Goal: Transaction & Acquisition: Book appointment/travel/reservation

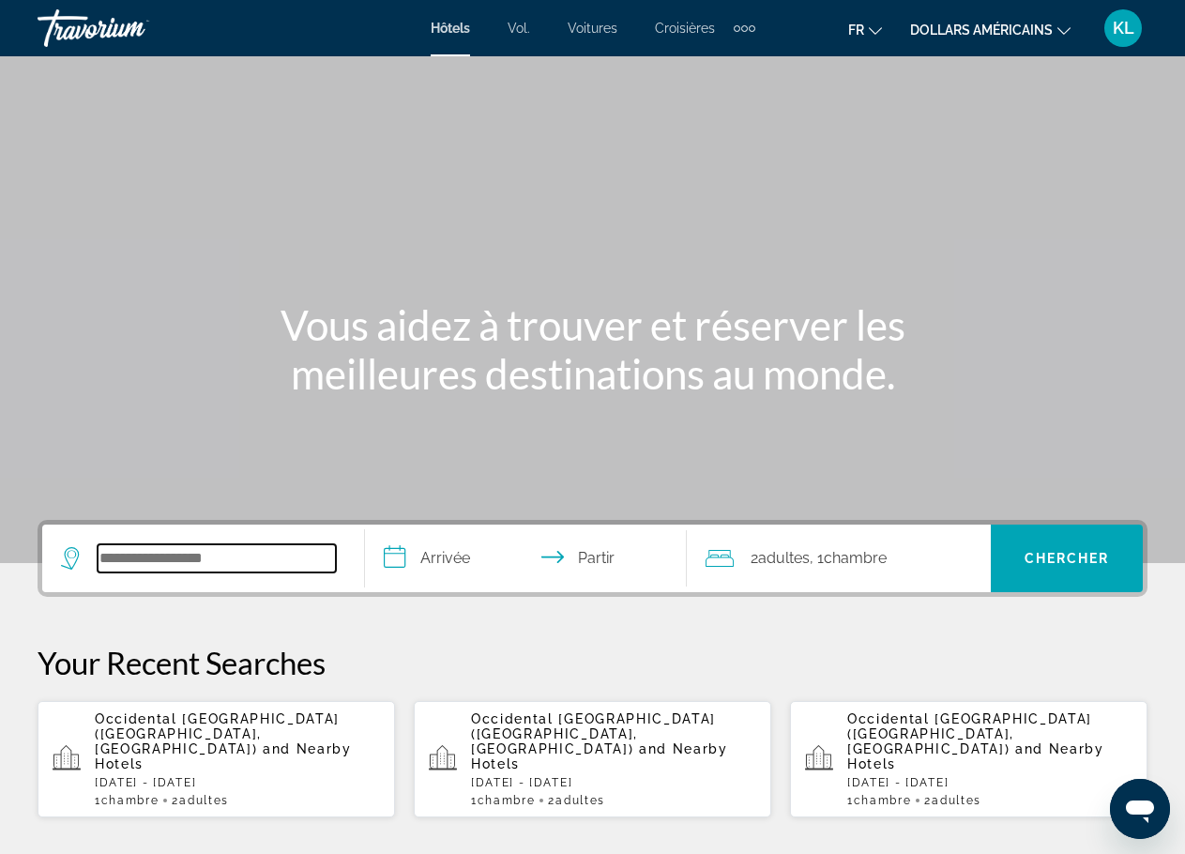
click at [265, 555] on input "Widget de recherche" at bounding box center [217, 558] width 238 height 28
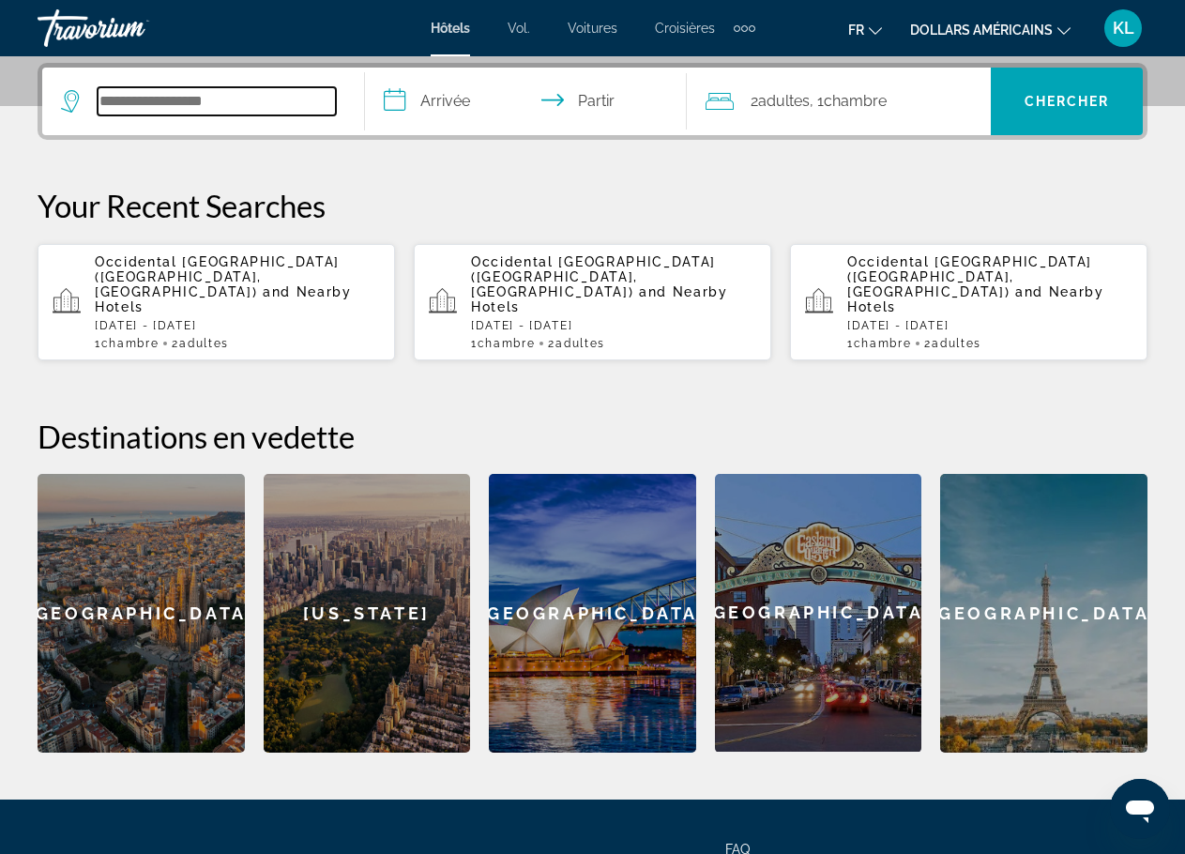
scroll to position [459, 0]
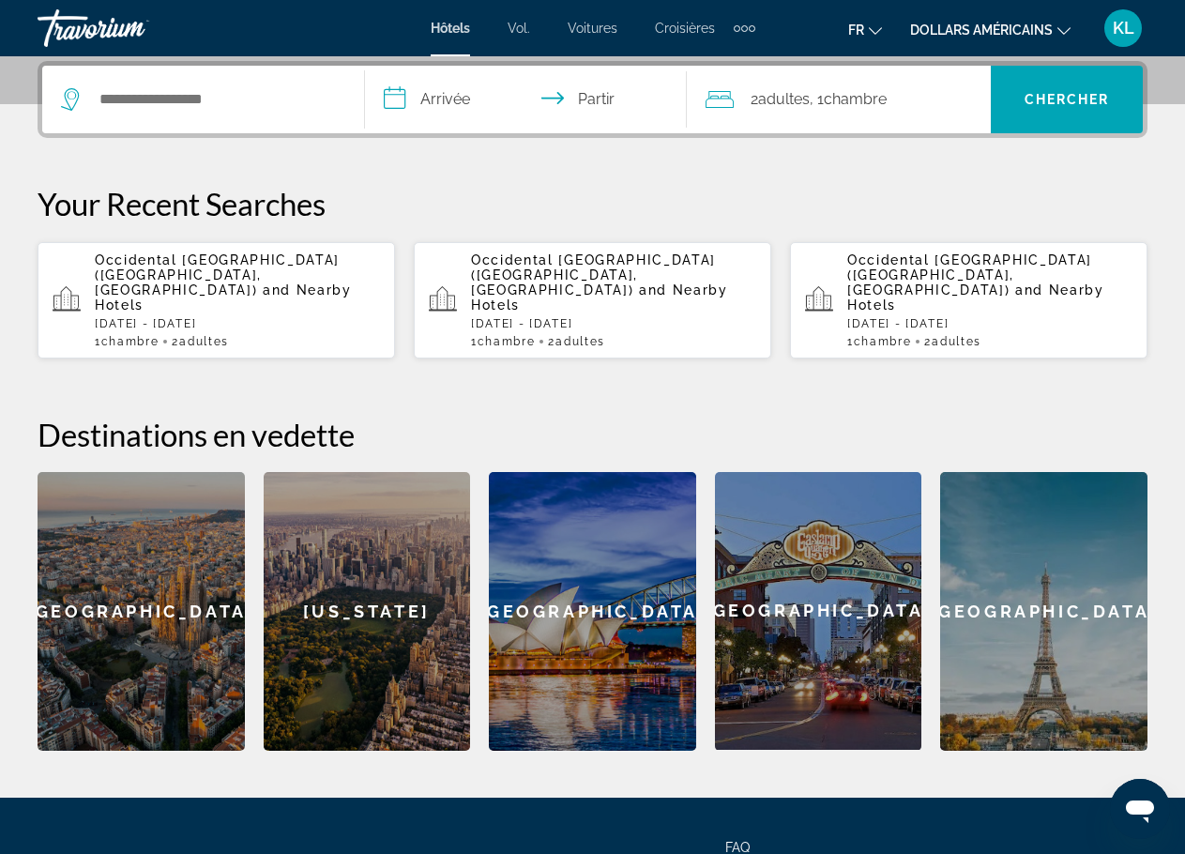
click at [707, 266] on span "Occidental [GEOGRAPHIC_DATA] ([GEOGRAPHIC_DATA], [GEOGRAPHIC_DATA])" at bounding box center [593, 274] width 245 height 45
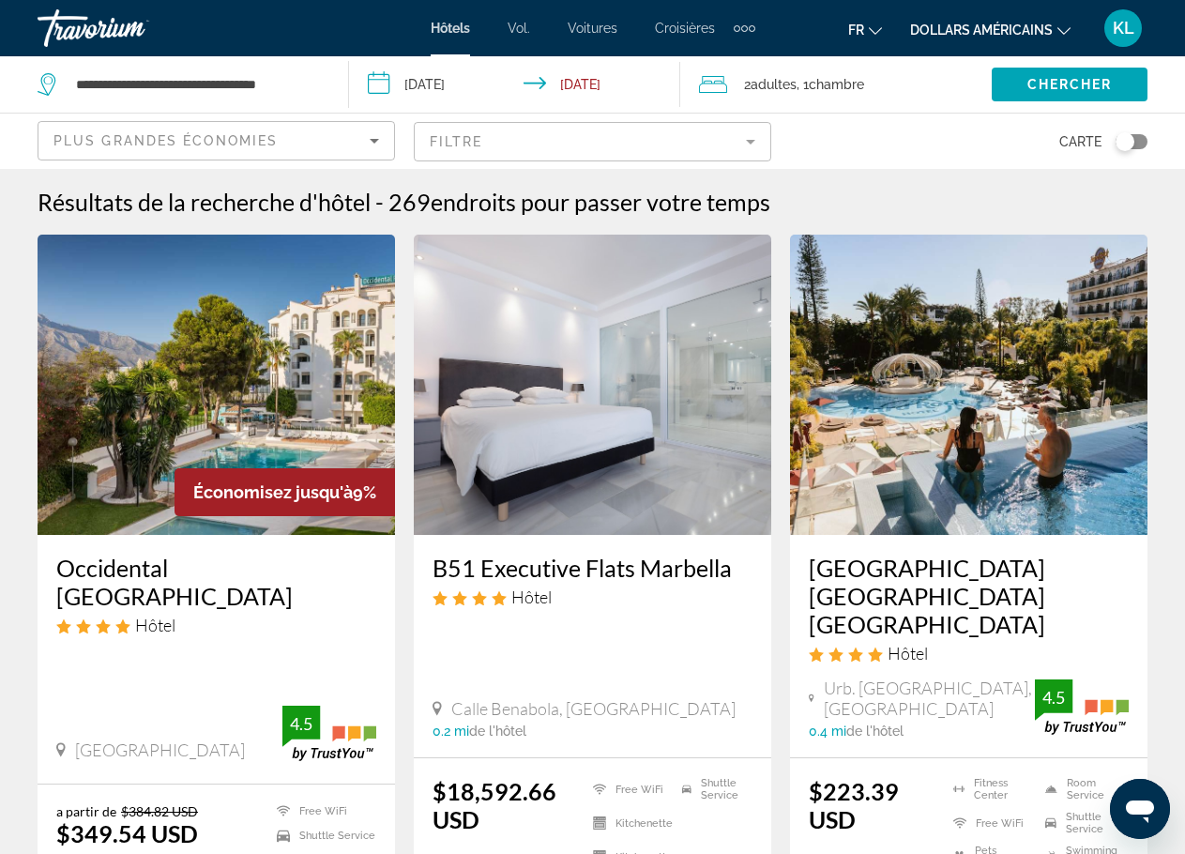
click at [1028, 29] on font "dollars américains" at bounding box center [981, 30] width 143 height 15
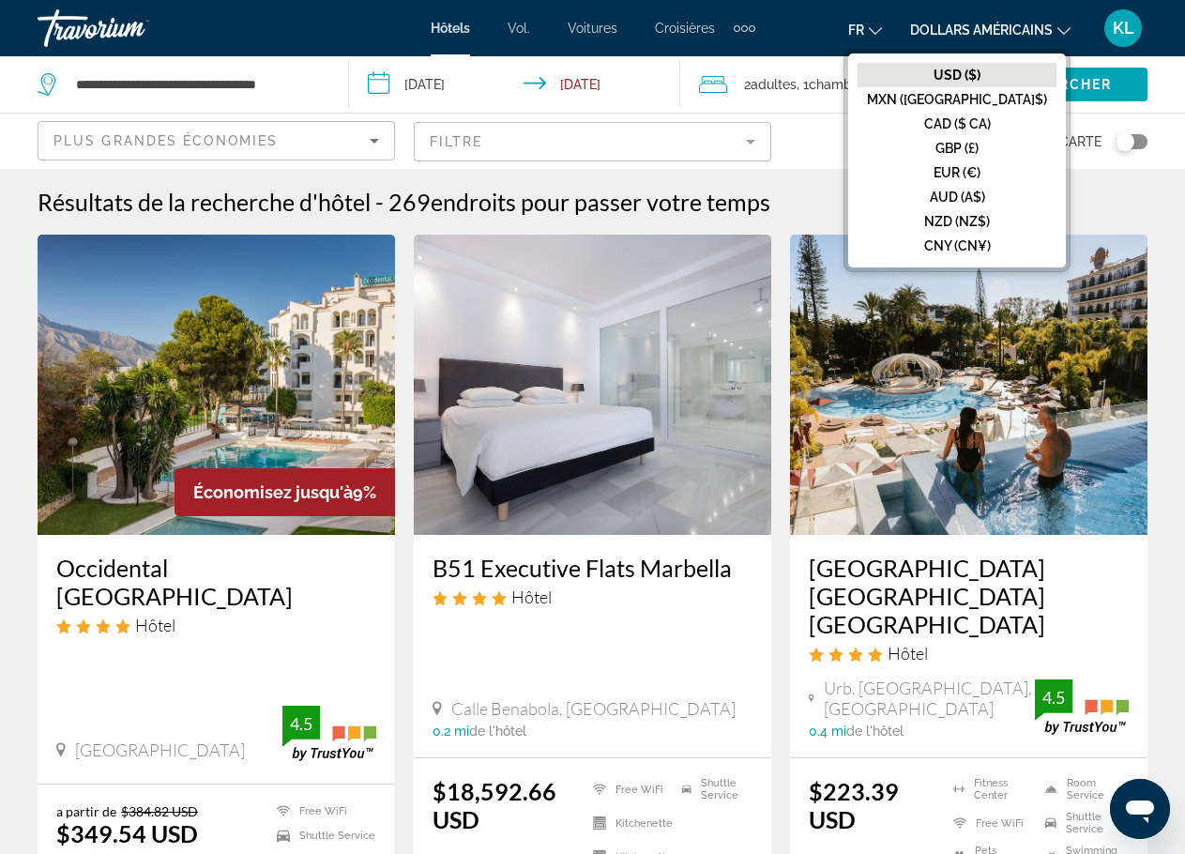
click at [991, 126] on font "CAD ($ CA)" at bounding box center [957, 123] width 67 height 15
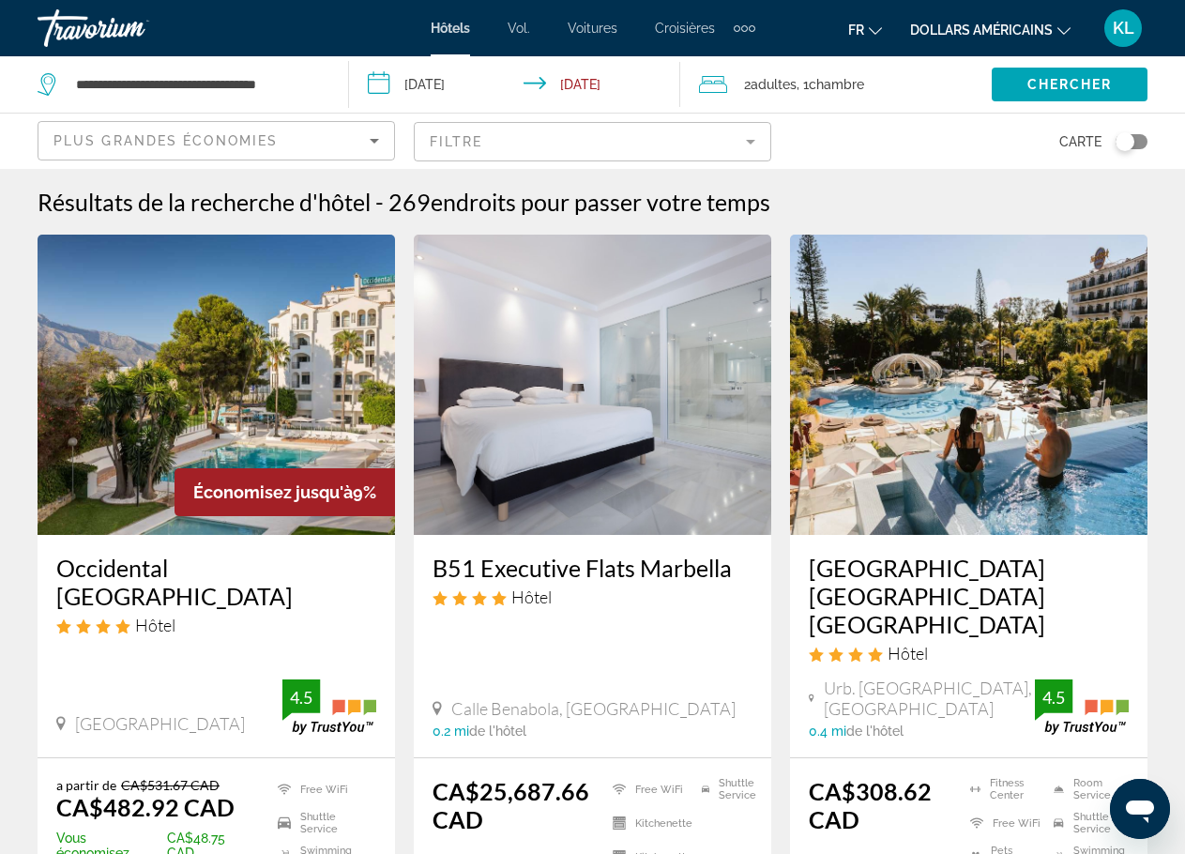
click at [1000, 23] on font "dollars américains" at bounding box center [981, 30] width 143 height 15
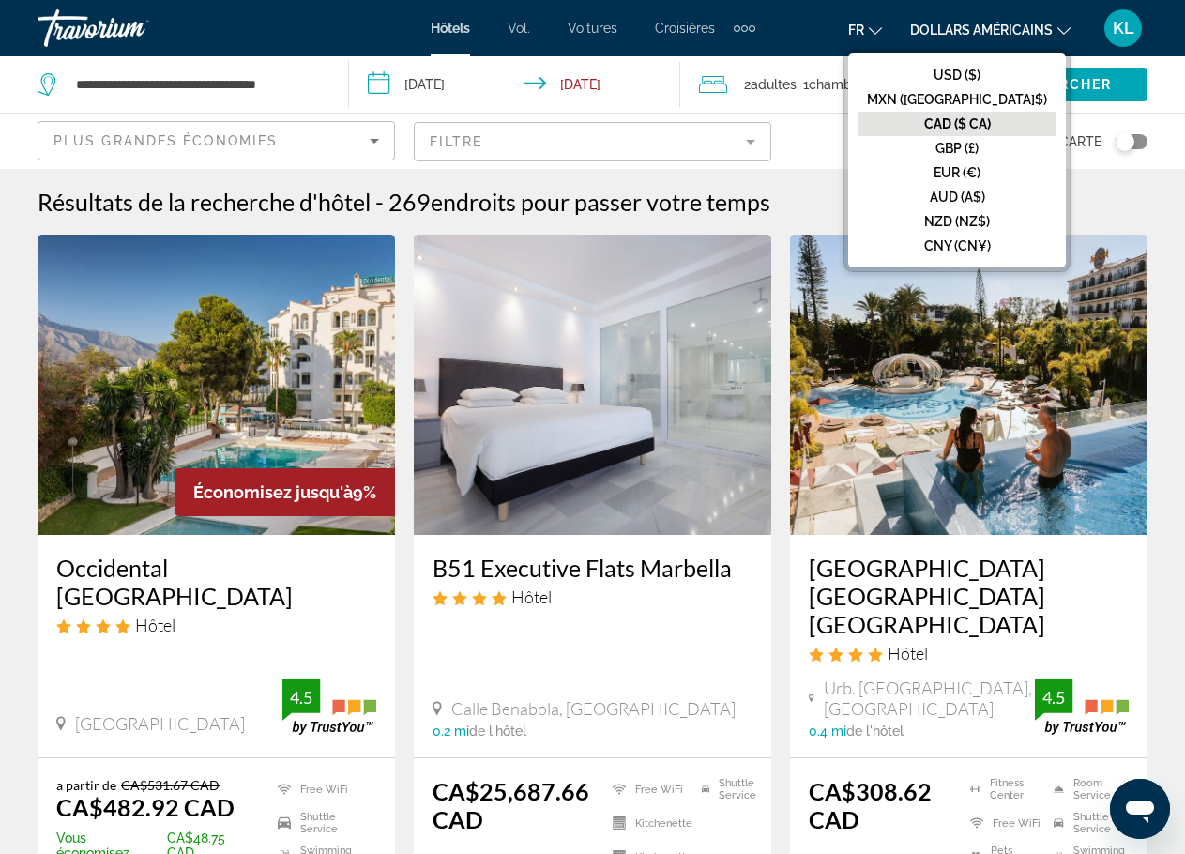
click at [991, 120] on font "CAD ($ CA)" at bounding box center [957, 123] width 67 height 15
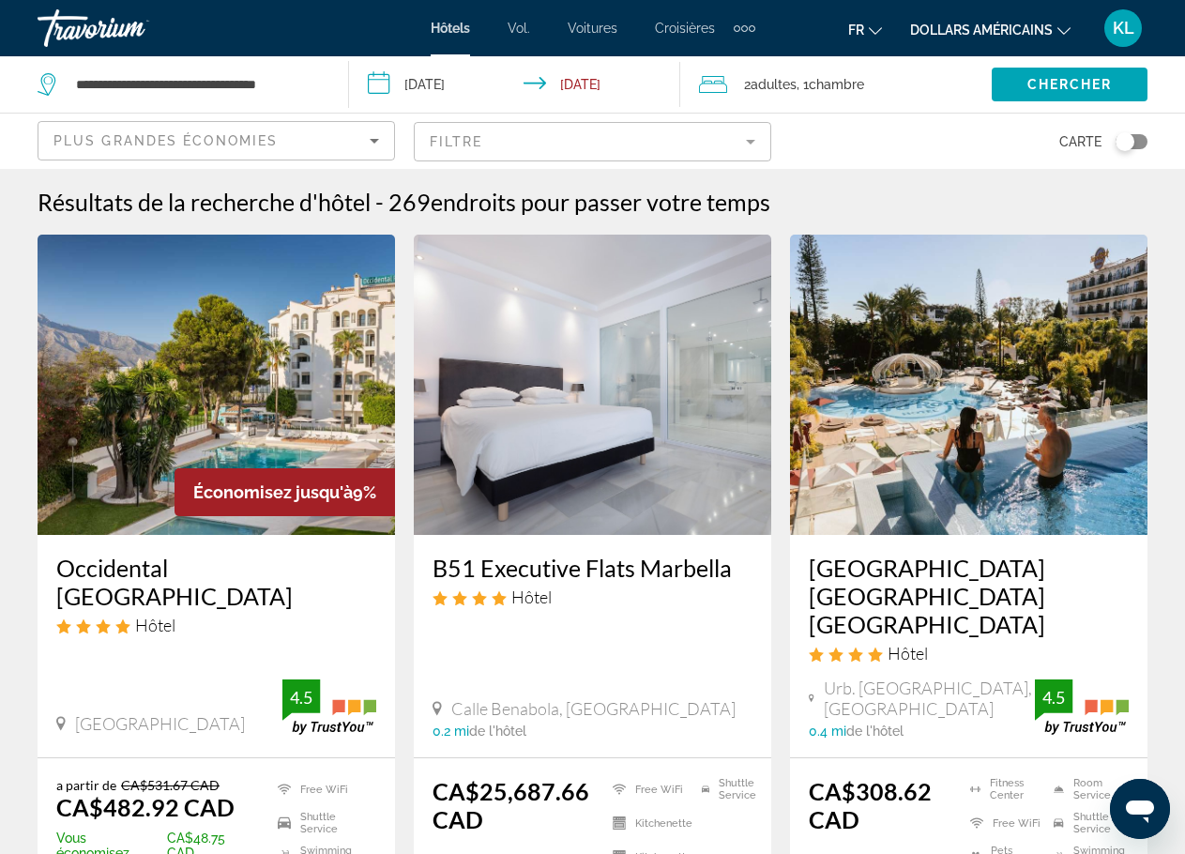
click at [838, 85] on span "Chambre" at bounding box center [836, 84] width 55 height 15
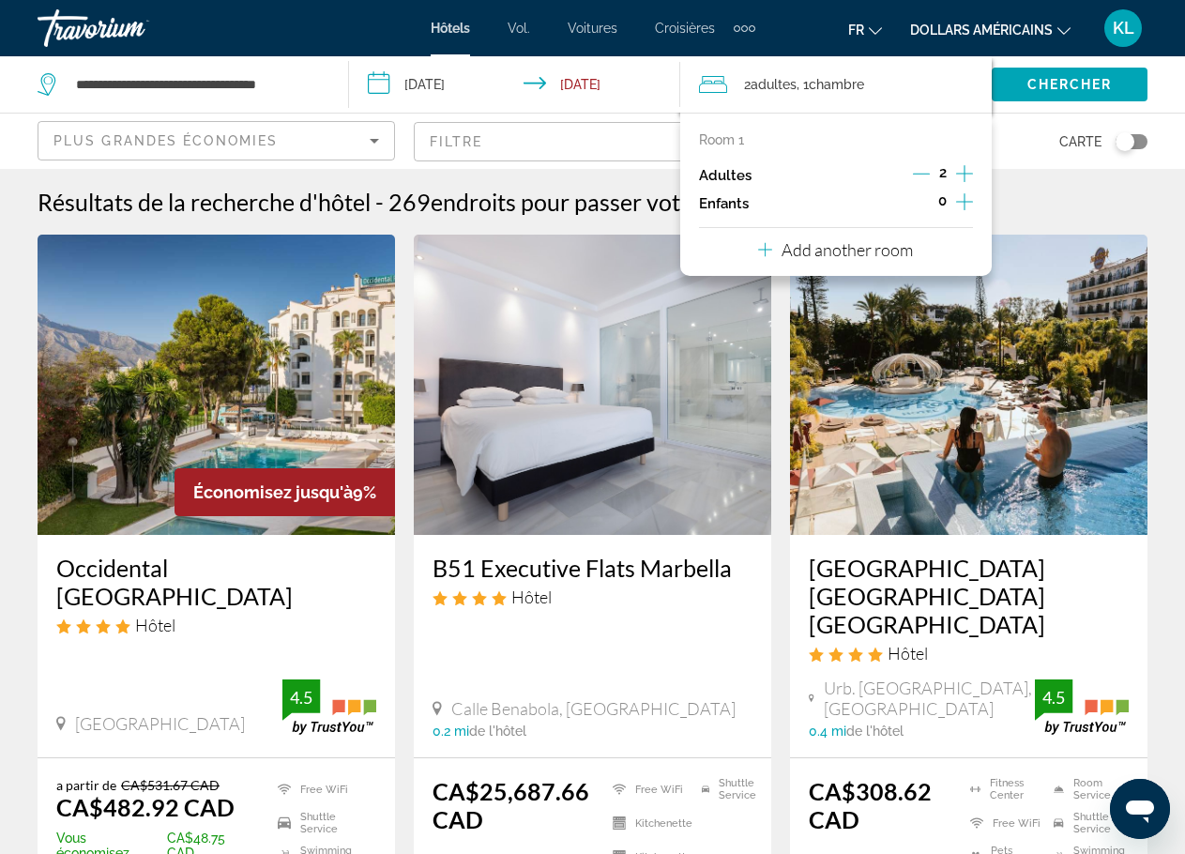
click at [927, 169] on icon "Decrement adults" at bounding box center [921, 173] width 17 height 17
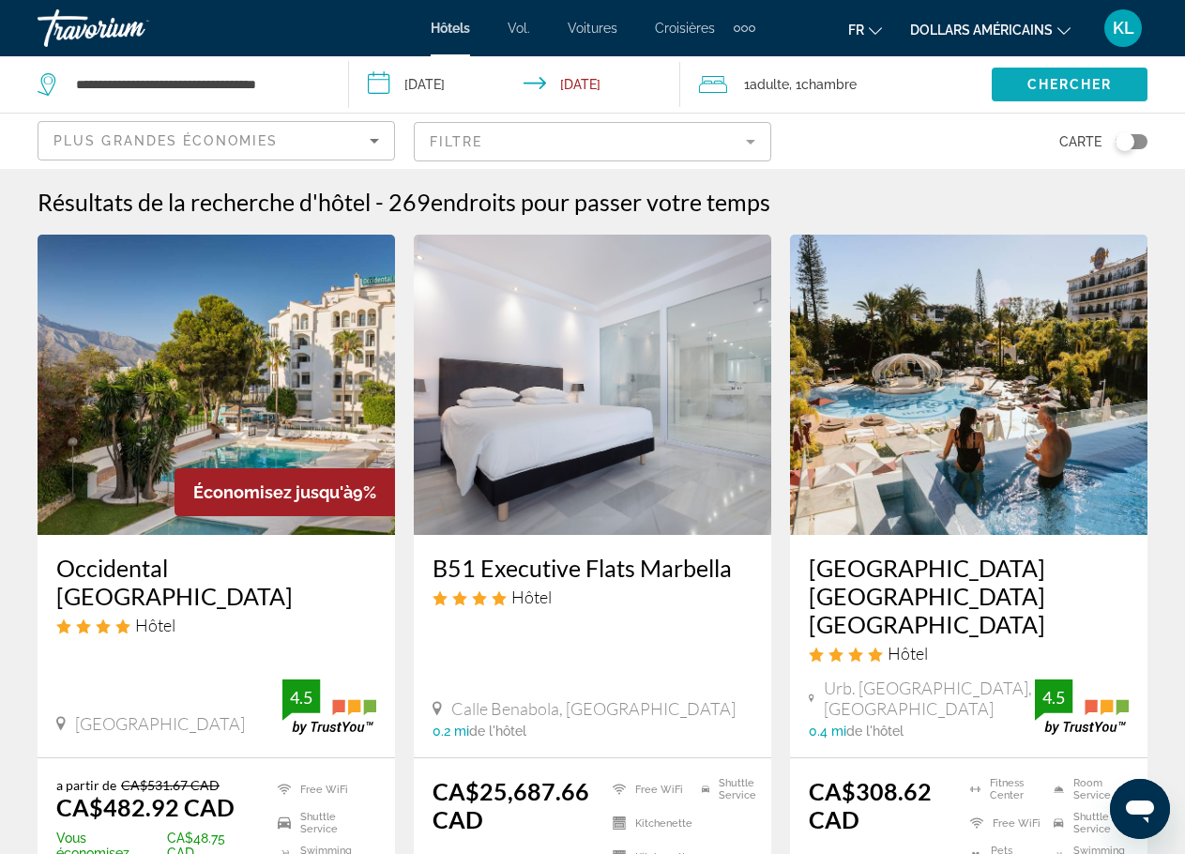
click at [1044, 95] on span "Search widget" at bounding box center [1070, 84] width 156 height 45
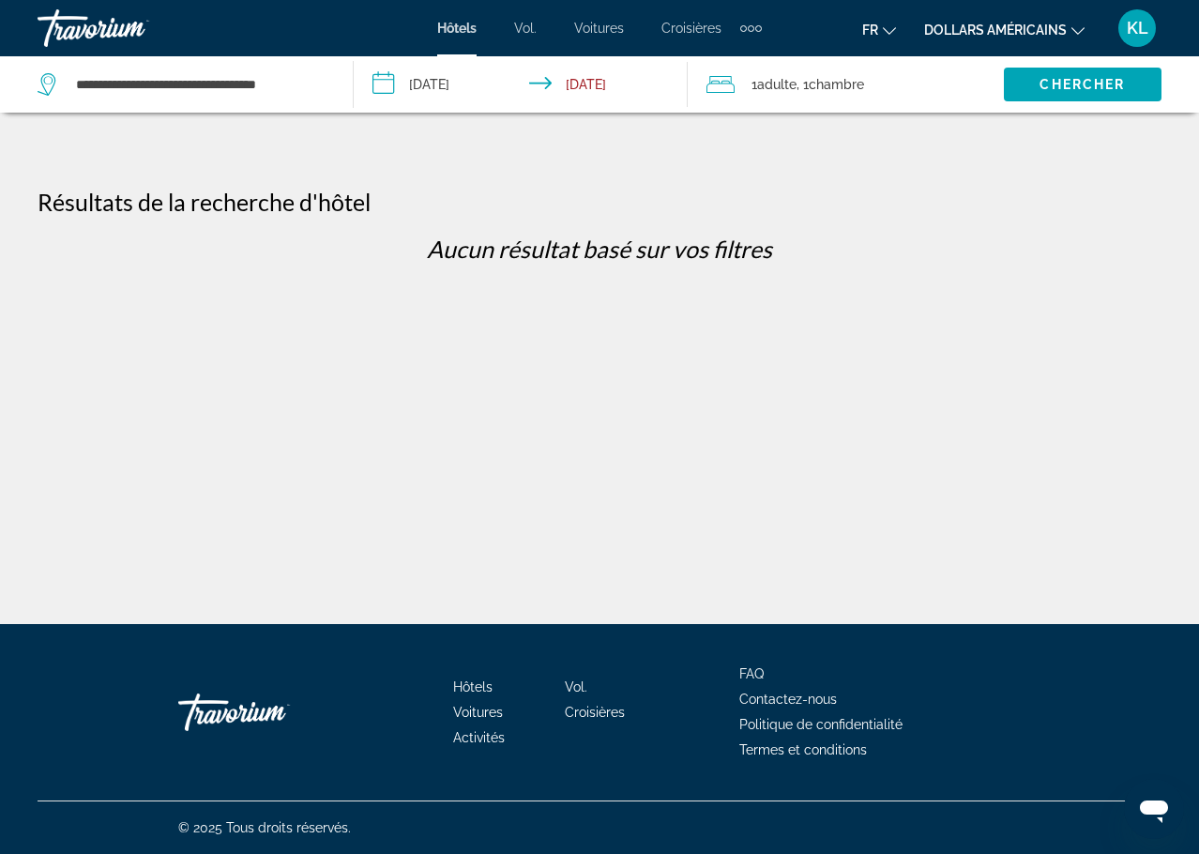
click at [797, 82] on span "Adulte" at bounding box center [776, 84] width 39 height 15
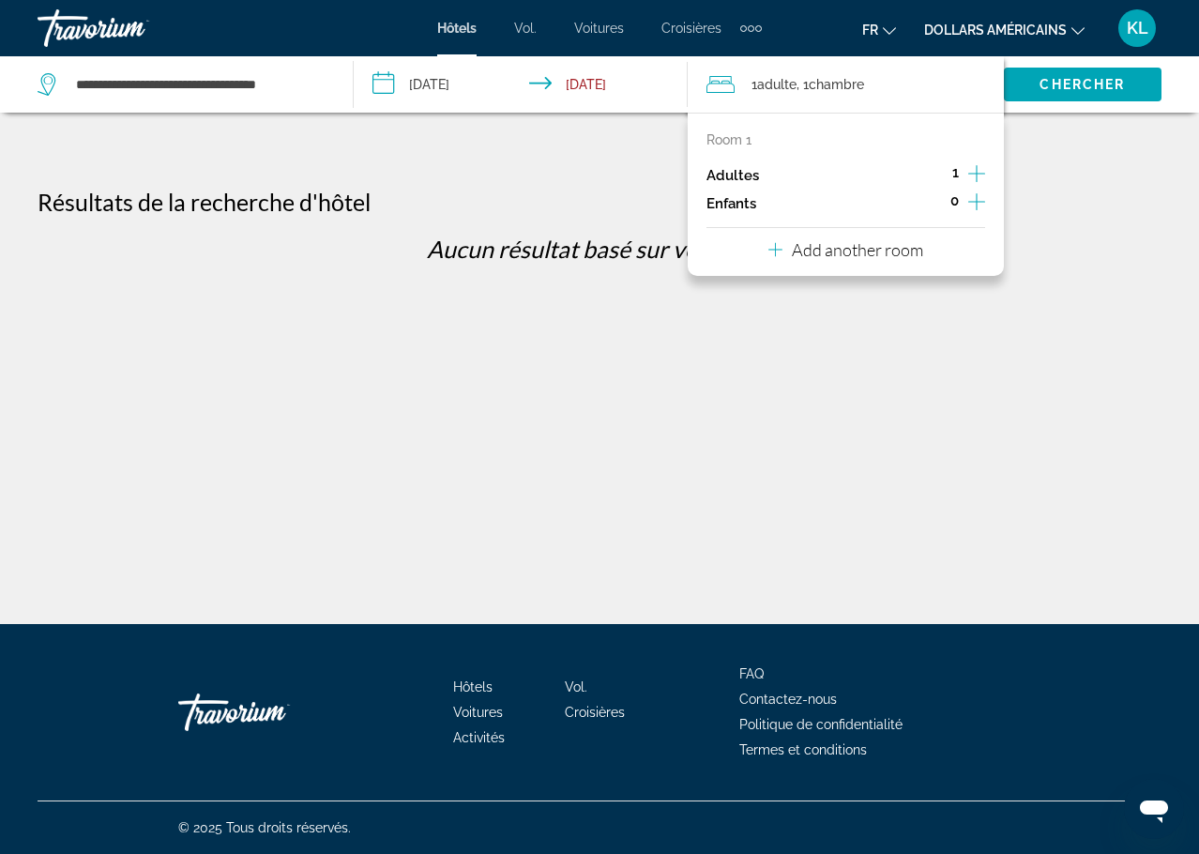
click at [978, 181] on icon "Increment adults" at bounding box center [976, 173] width 17 height 23
click at [1053, 79] on span "Chercher" at bounding box center [1082, 84] width 85 height 15
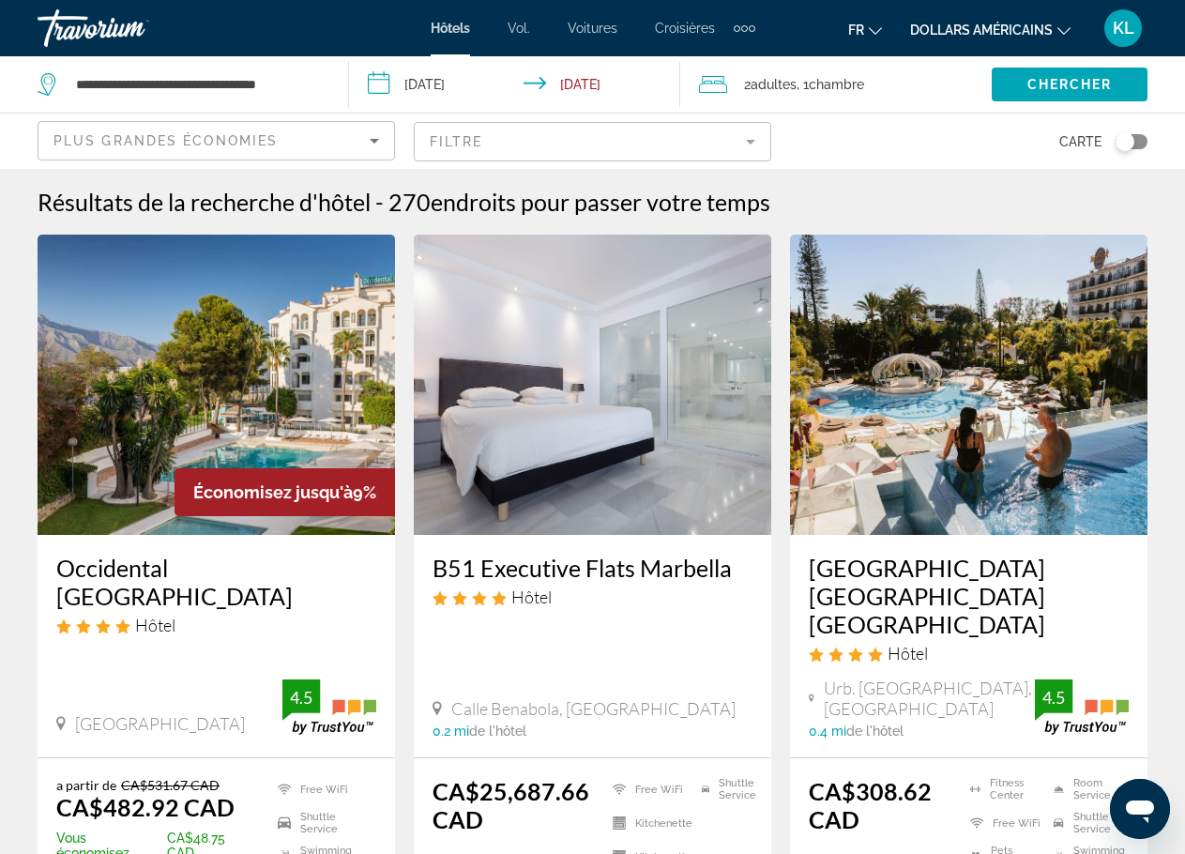
click at [223, 153] on div "Plus grandes économies" at bounding box center [216, 148] width 326 height 53
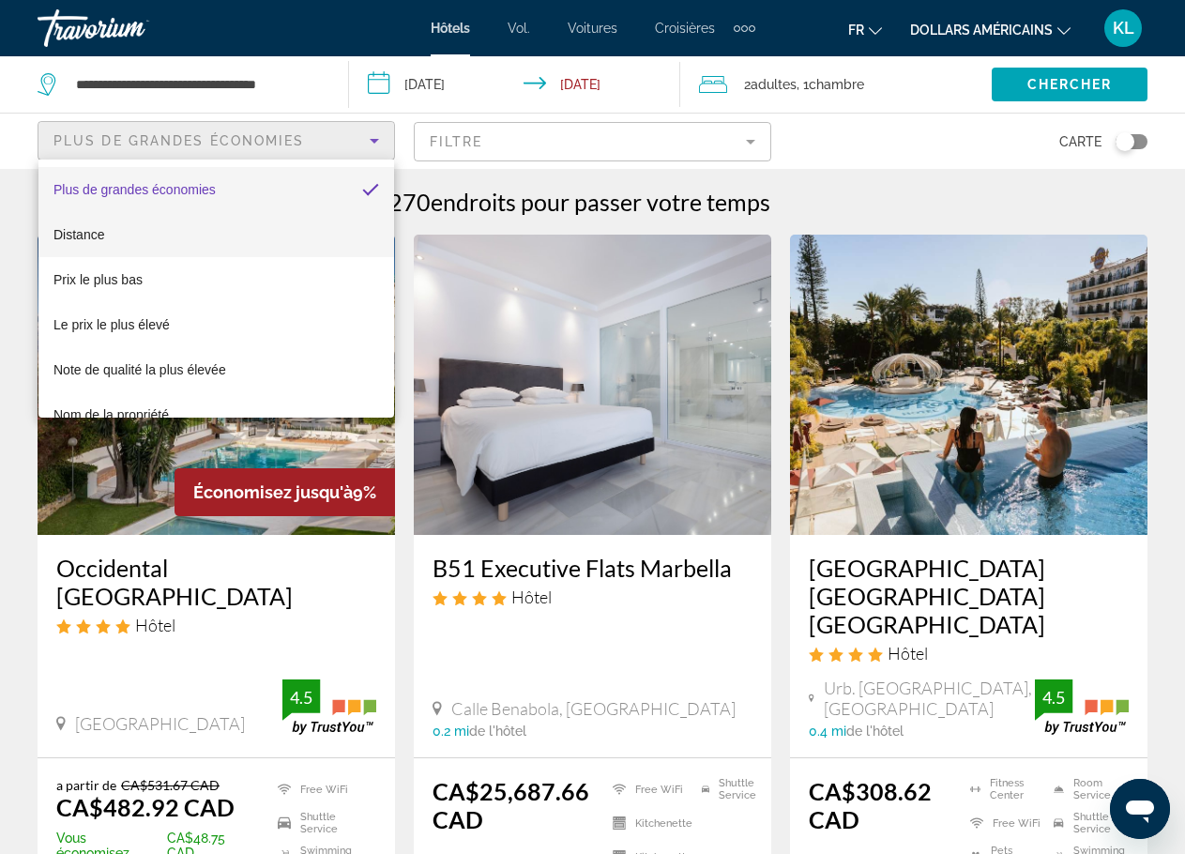
click at [95, 240] on font "Distance" at bounding box center [78, 234] width 51 height 15
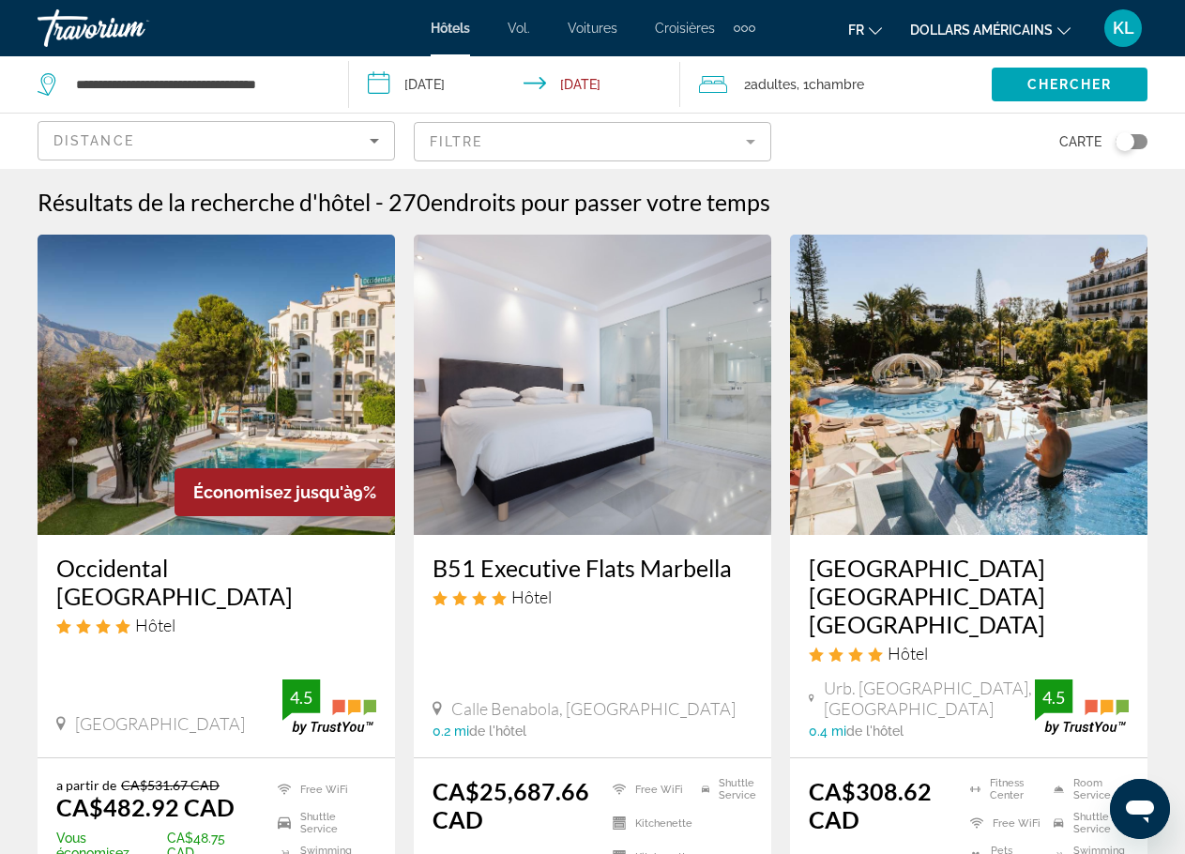
click at [762, 145] on mat-form-field "Filtre" at bounding box center [593, 141] width 358 height 39
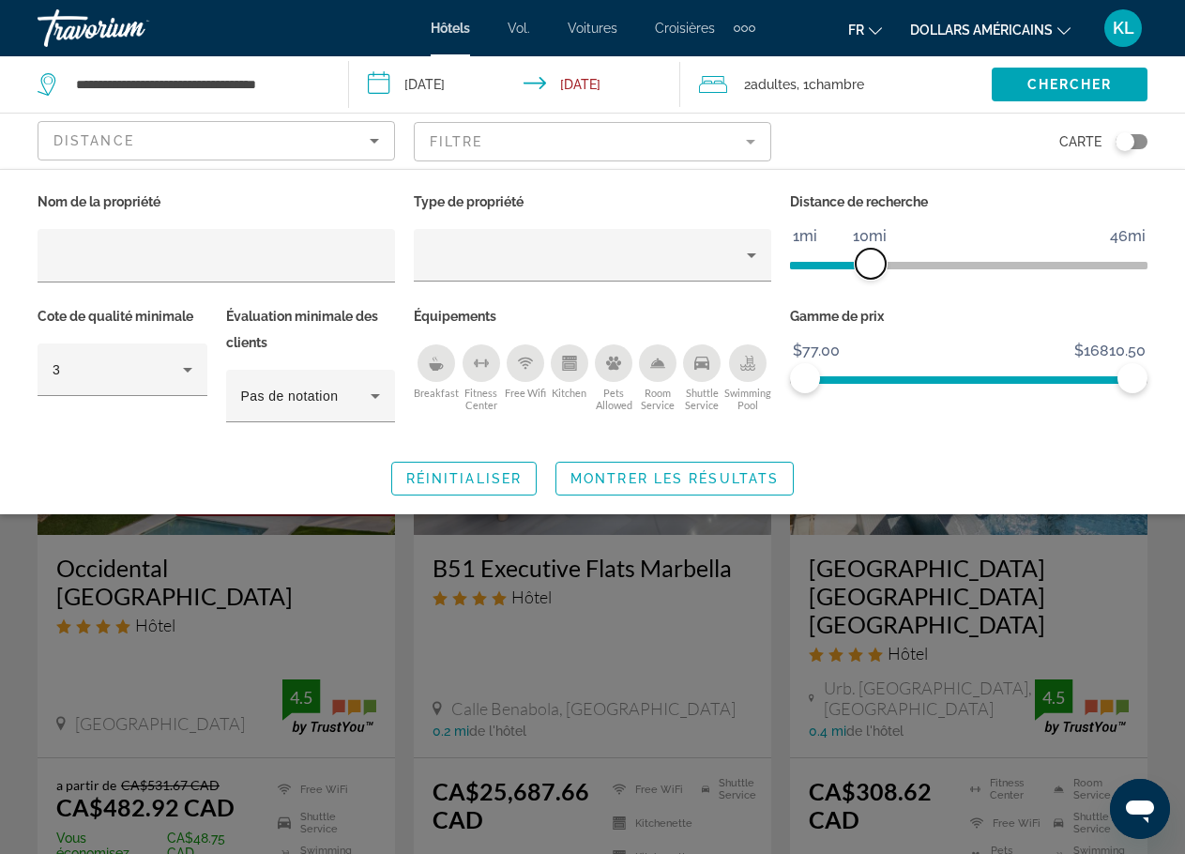
drag, startPoint x: 1013, startPoint y: 262, endPoint x: 867, endPoint y: 268, distance: 146.5
click at [867, 268] on span "ngx-slider" at bounding box center [871, 264] width 30 height 30
drag, startPoint x: 804, startPoint y: 382, endPoint x: 777, endPoint y: 386, distance: 27.5
click at [777, 386] on div "Nom de la propriété Type de propriété Distance de recherche 1mi 46mi 10mi Cote …" at bounding box center [592, 316] width 1129 height 254
click at [1035, 101] on span "Search widget" at bounding box center [1070, 84] width 156 height 45
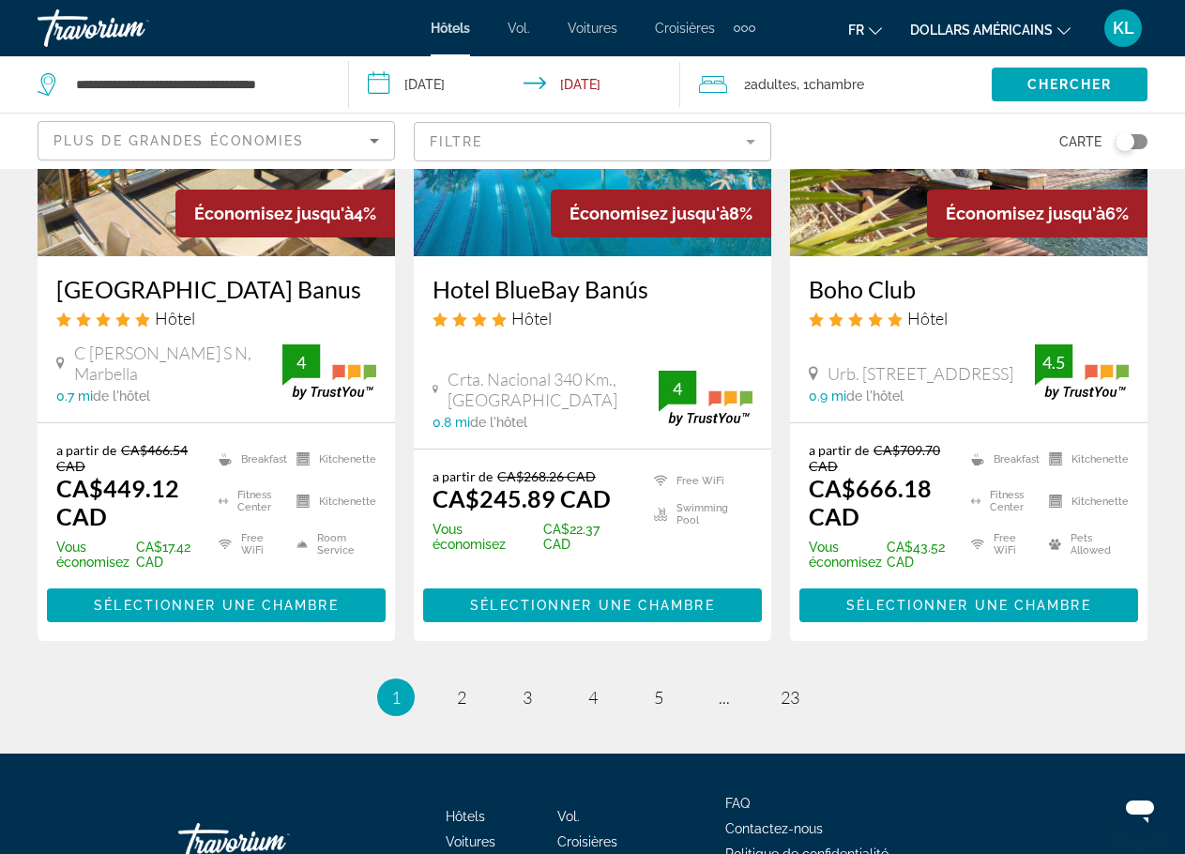
scroll to position [2503, 0]
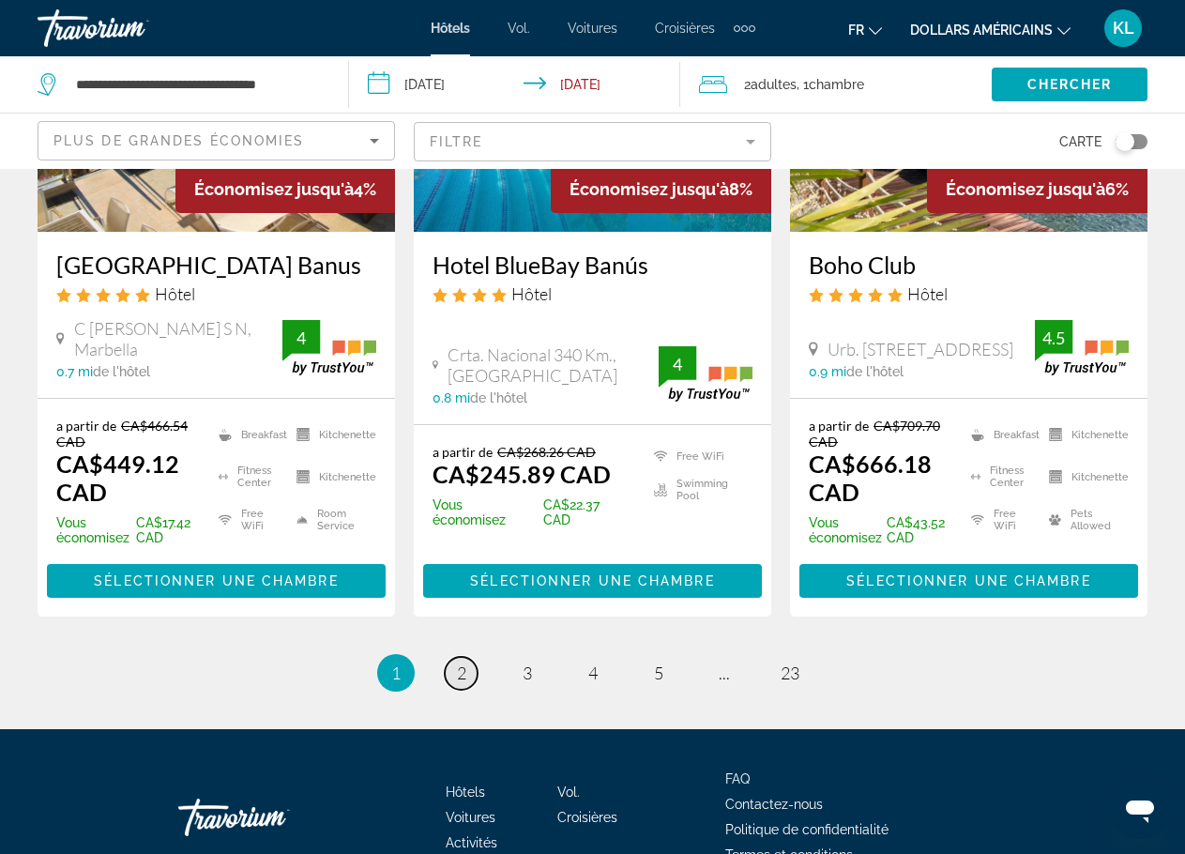
click at [461, 662] on span "2" at bounding box center [461, 672] width 9 height 21
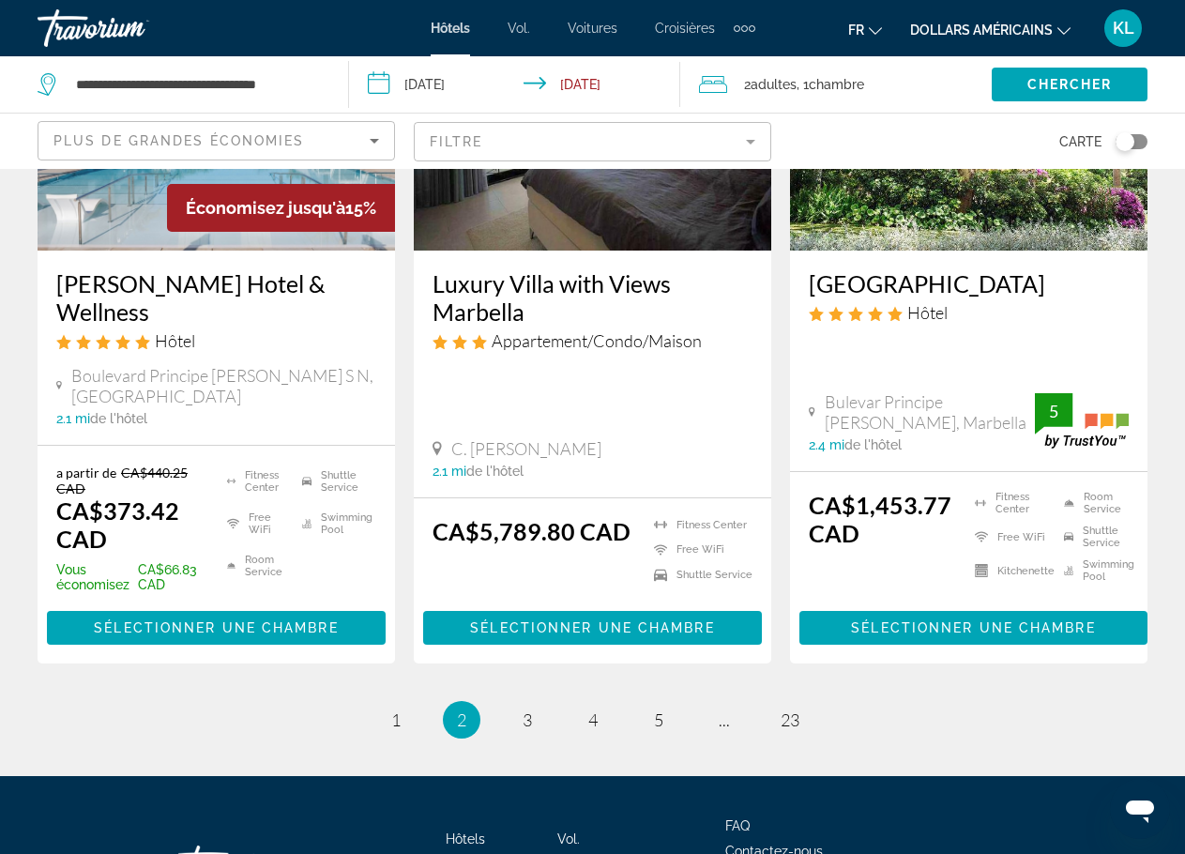
scroll to position [2655, 0]
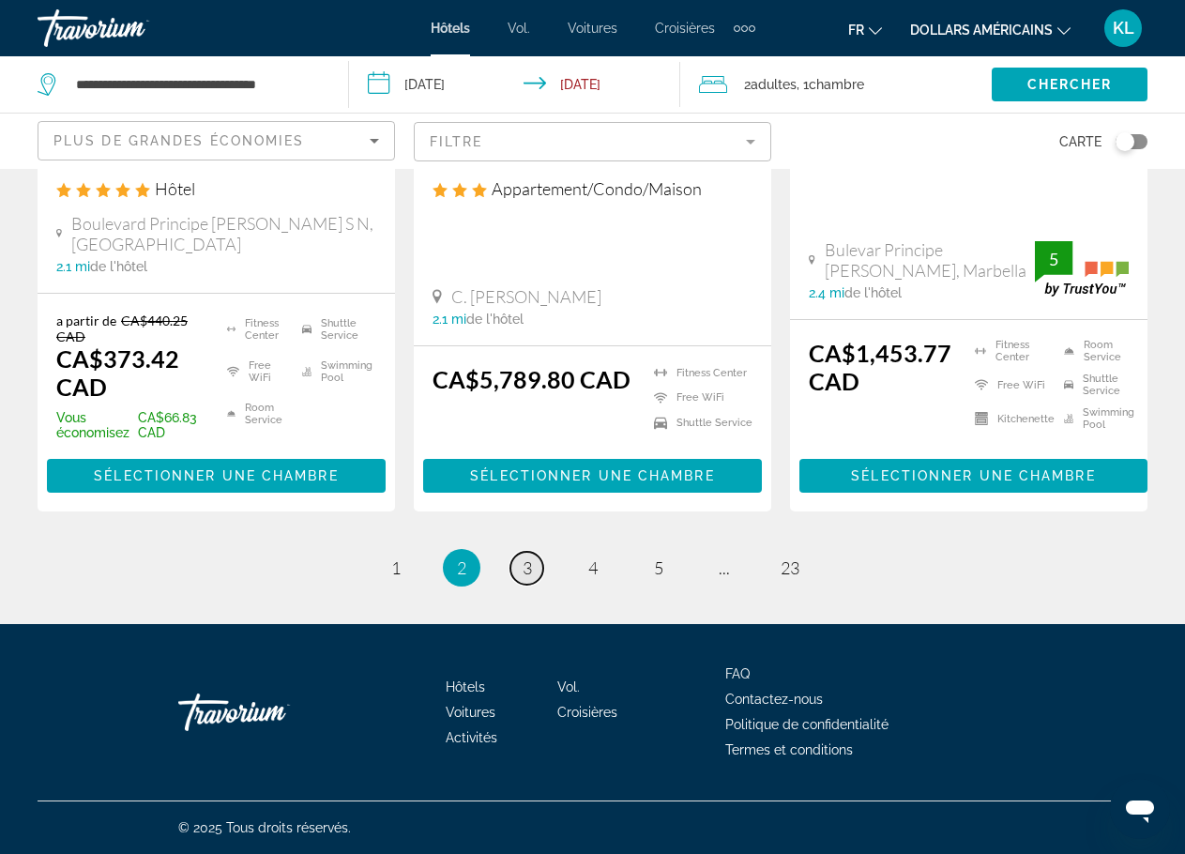
click at [527, 577] on span "3" at bounding box center [527, 567] width 9 height 21
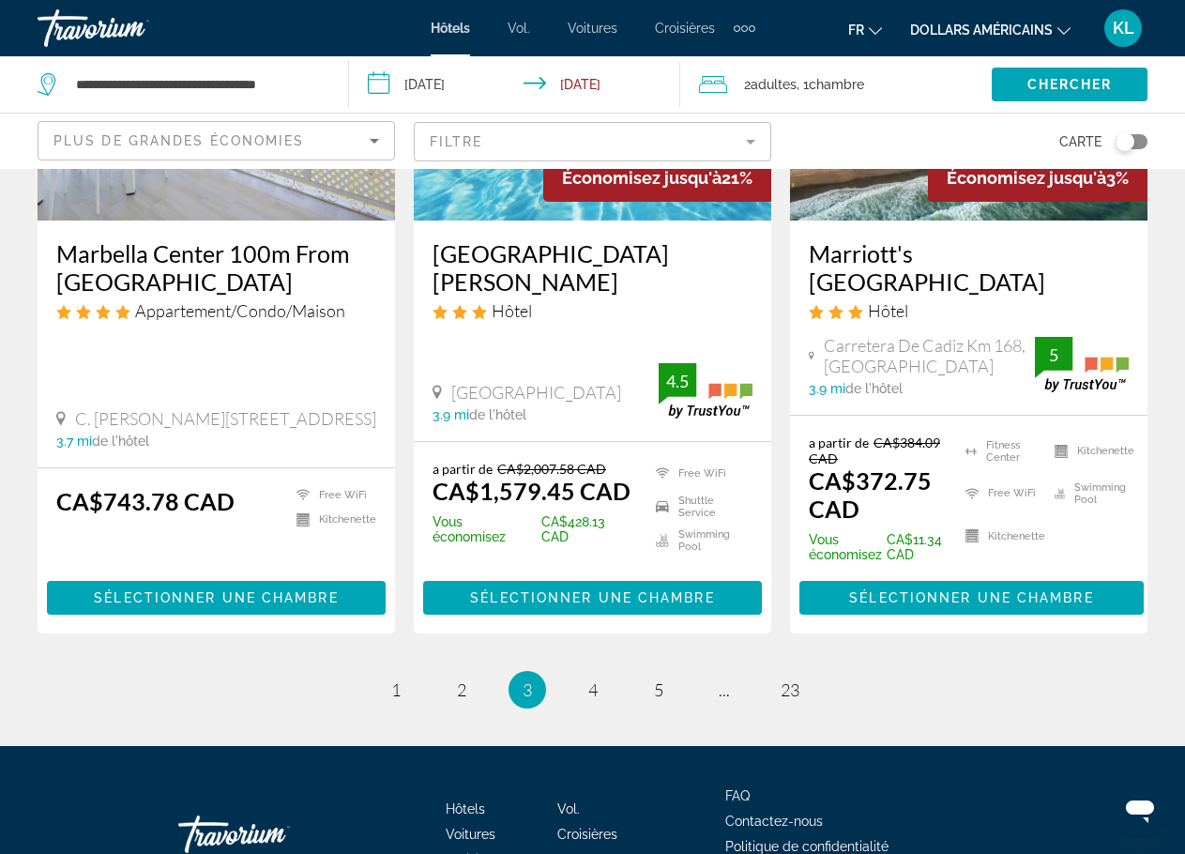
scroll to position [2619, 0]
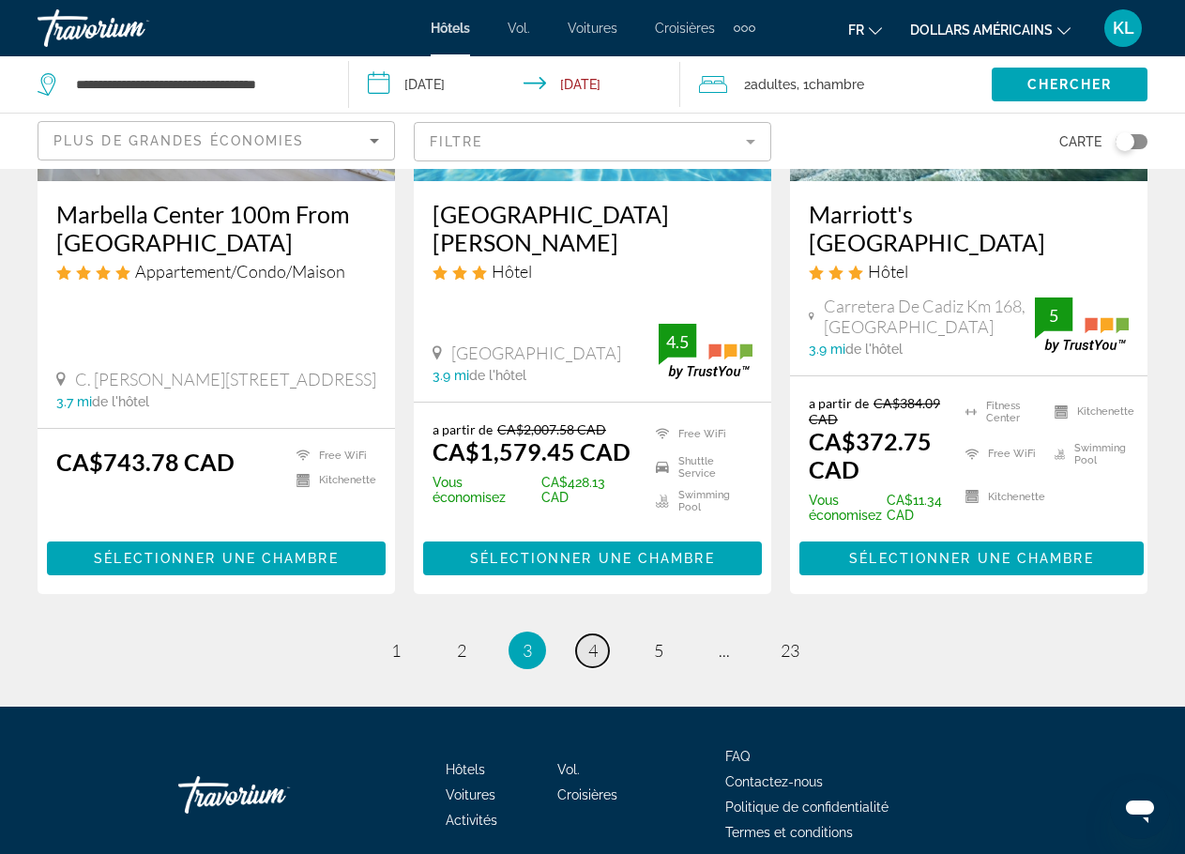
click at [596, 640] on span "4" at bounding box center [592, 650] width 9 height 21
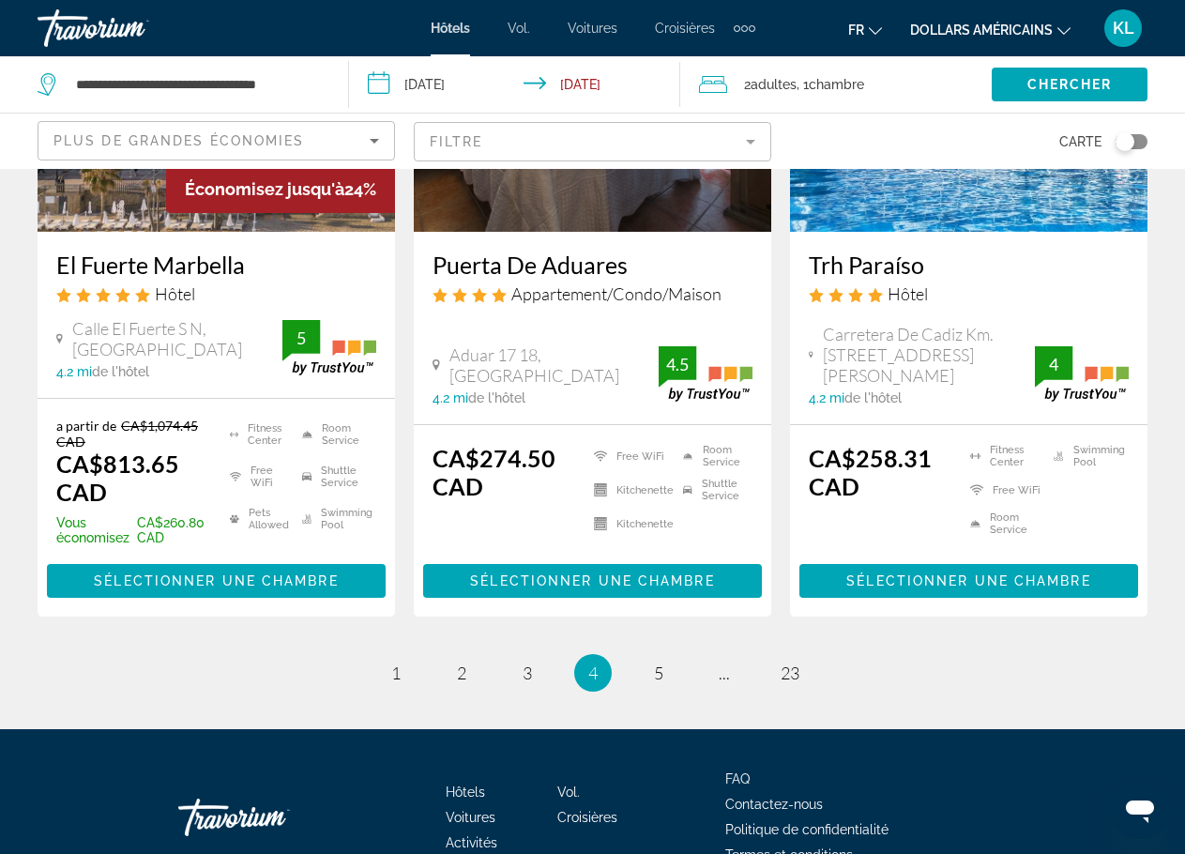
scroll to position [2576, 0]
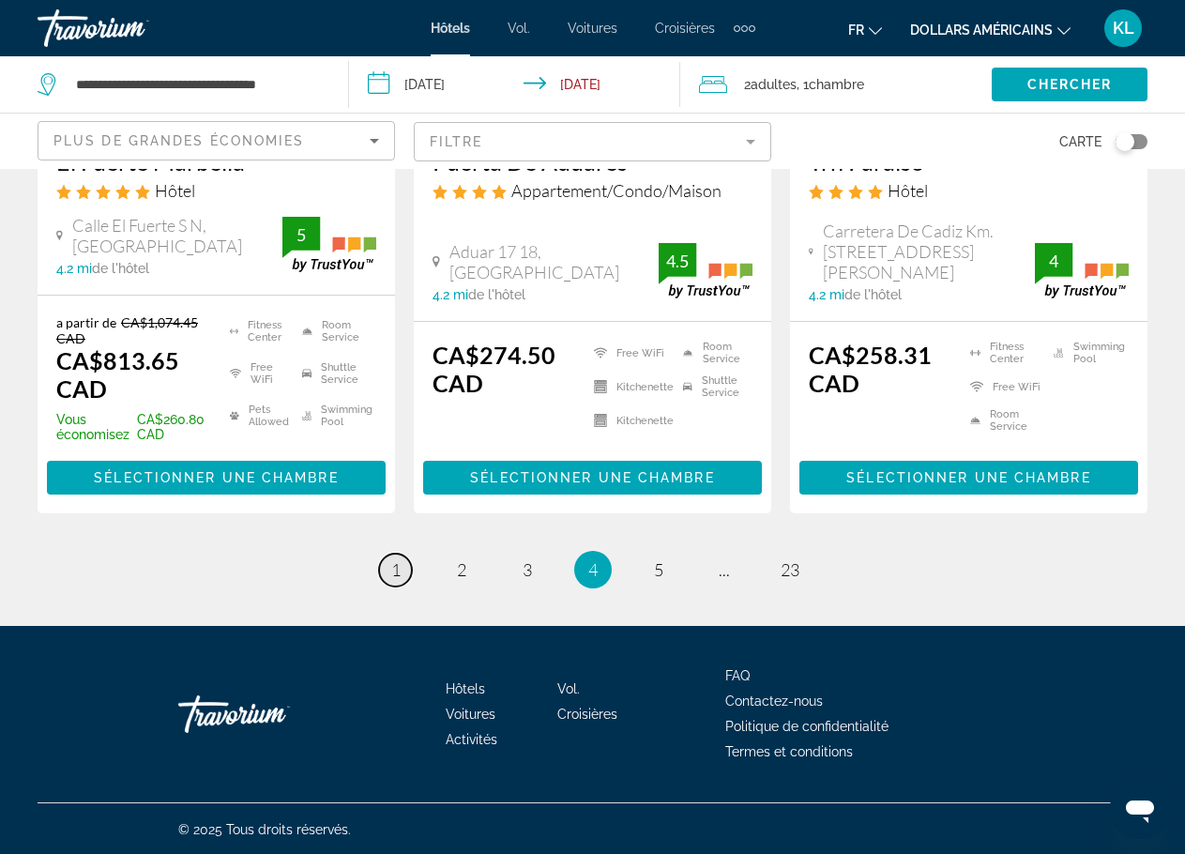
click at [391, 575] on link "page 1" at bounding box center [395, 570] width 33 height 33
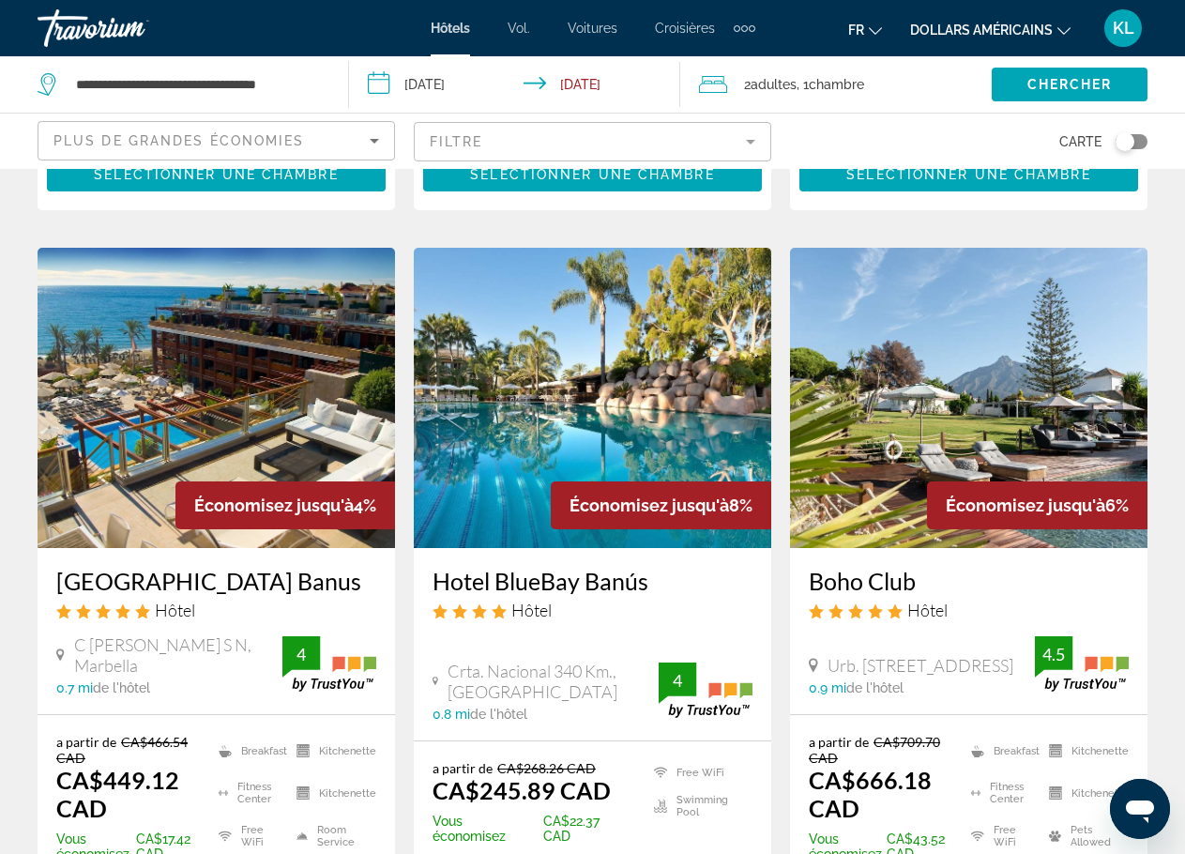
scroll to position [2252, 0]
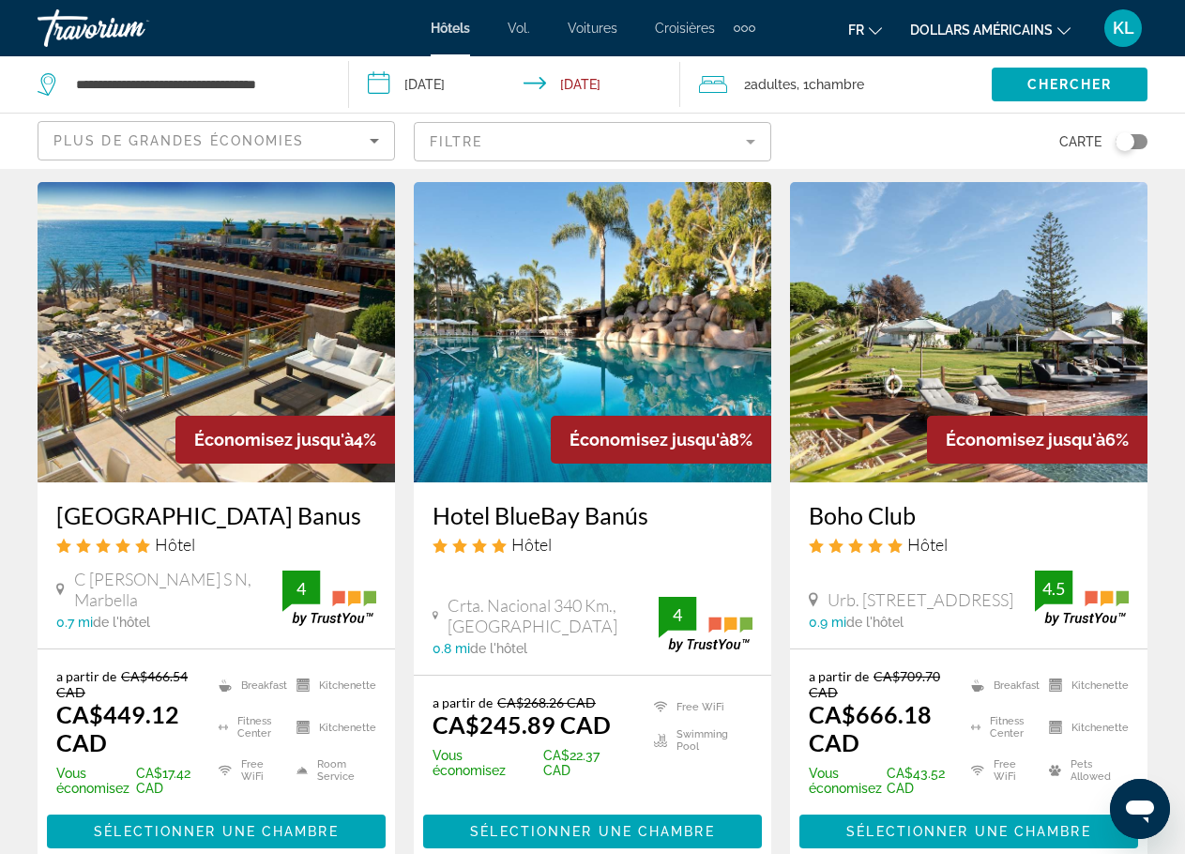
click at [627, 315] on img "Contenu principal" at bounding box center [593, 332] width 358 height 300
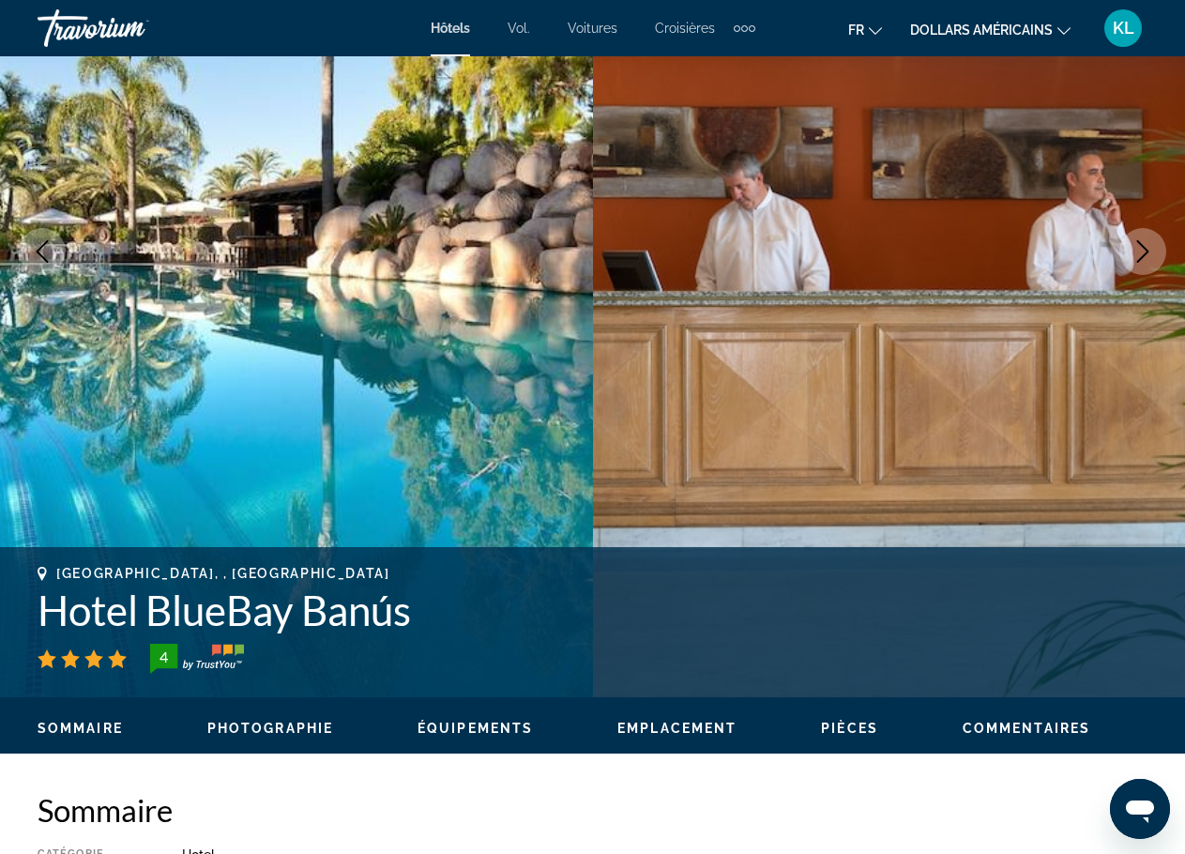
scroll to position [500, 0]
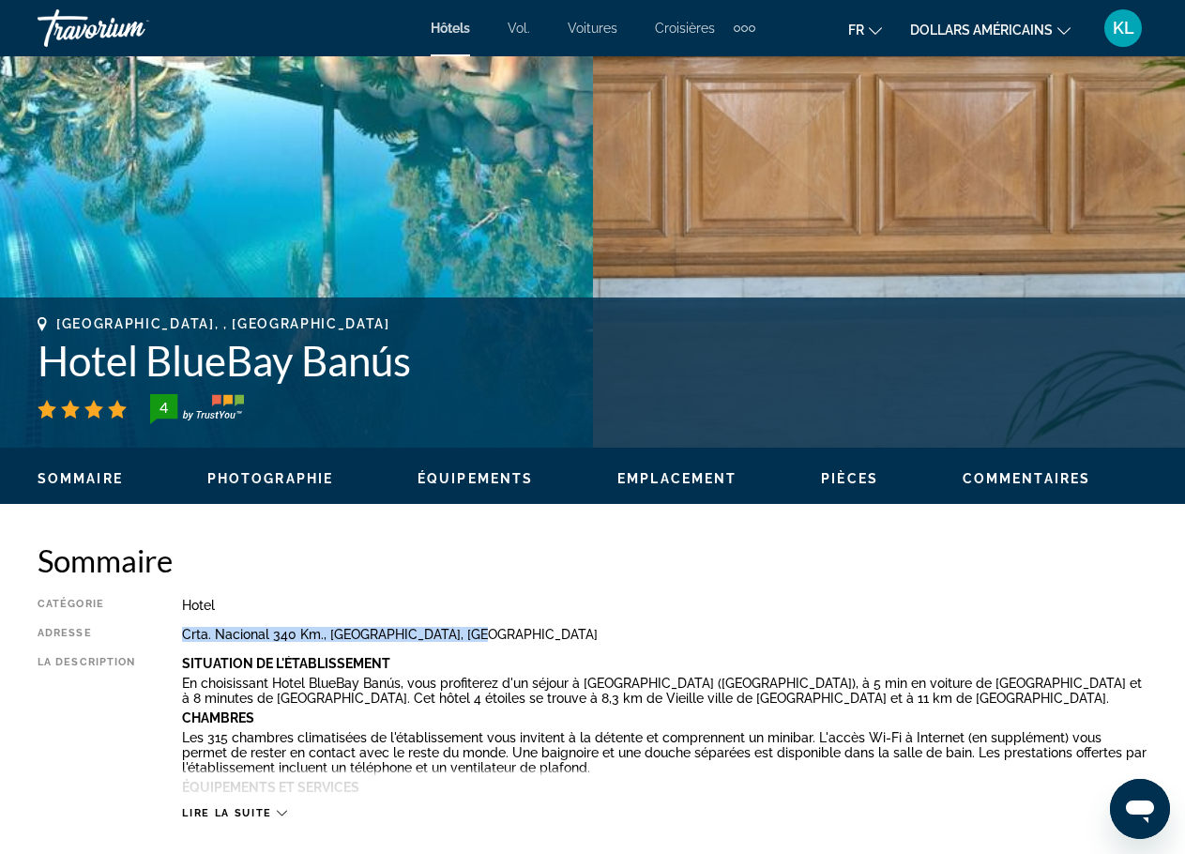
drag, startPoint x: 185, startPoint y: 627, endPoint x: 469, endPoint y: 632, distance: 284.4
click at [469, 632] on div "Crta. Nacional 340 Km., [GEOGRAPHIC_DATA], [GEOGRAPHIC_DATA]" at bounding box center [665, 634] width 966 height 15
copy div "Crta. Nacional 340 Km., [GEOGRAPHIC_DATA], [GEOGRAPHIC_DATA]"
click at [658, 559] on h2 "Sommaire" at bounding box center [593, 560] width 1110 height 38
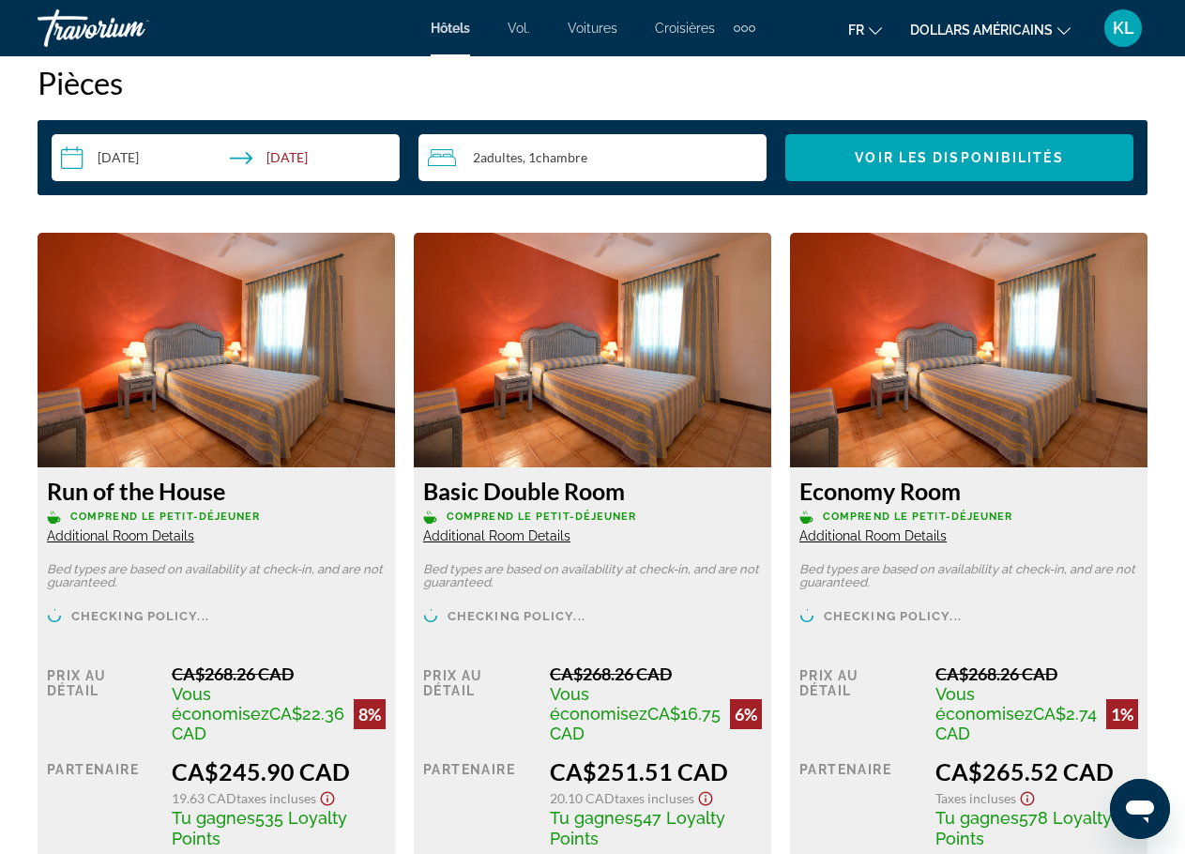
scroll to position [3003, 0]
